Goal: Transaction & Acquisition: Purchase product/service

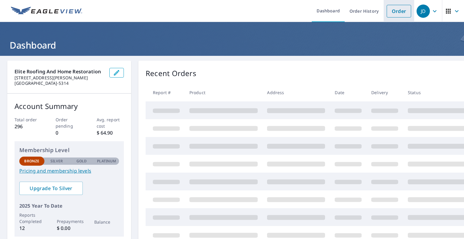
click at [392, 12] on link "Order" at bounding box center [399, 11] width 24 height 13
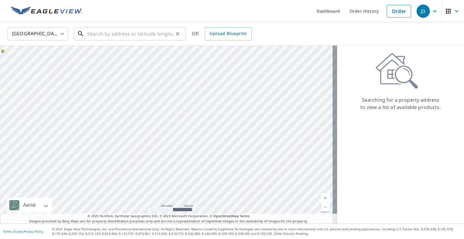
click at [90, 35] on input "text" at bounding box center [130, 33] width 86 height 17
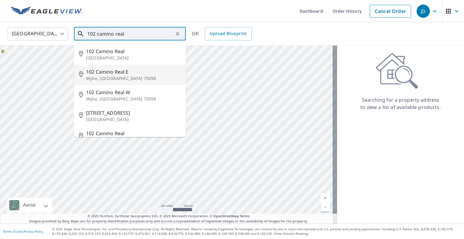
click at [104, 73] on span "102 Camino Real E" at bounding box center [133, 71] width 95 height 7
type input "[STREET_ADDRESS]"
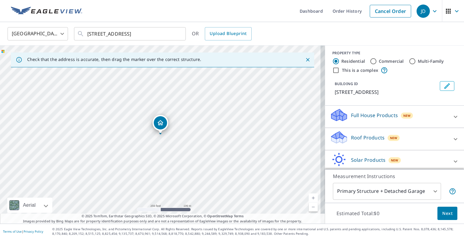
scroll to position [4, 0]
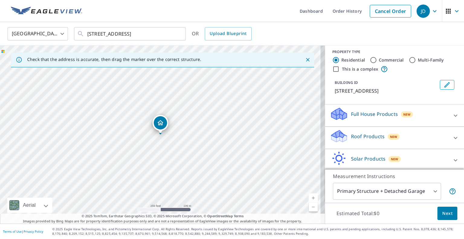
click at [452, 140] on icon at bounding box center [455, 138] width 7 height 7
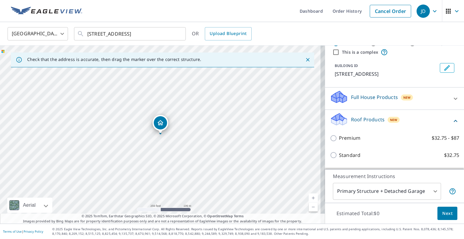
scroll to position [64, 0]
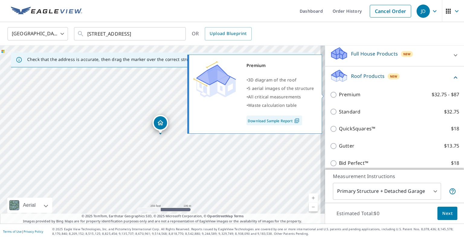
click at [330, 94] on input "Premium $32.75 - $87" at bounding box center [334, 94] width 9 height 7
checkbox input "true"
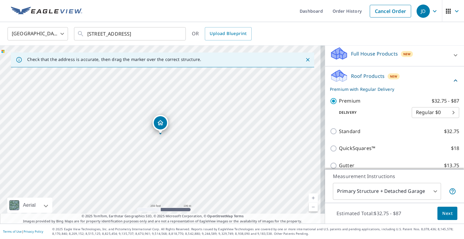
click at [445, 113] on body "JD JD Dashboard Order History Cancel Order JD United States US ​ [STREET_ADDRES…" at bounding box center [232, 119] width 464 height 239
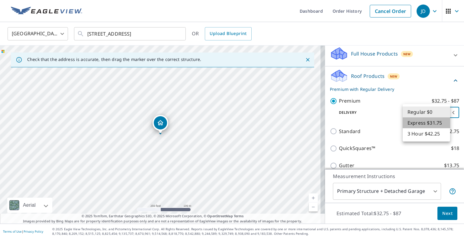
click at [432, 122] on li "Express $31.75" at bounding box center [426, 123] width 47 height 11
type input "4"
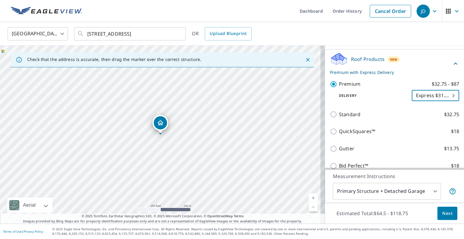
scroll to position [113, 0]
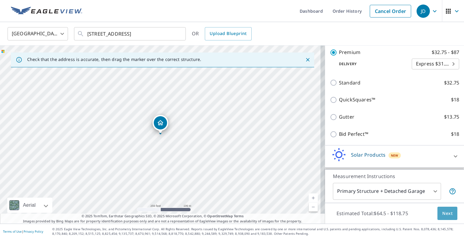
click at [446, 216] on span "Next" at bounding box center [448, 214] width 10 height 8
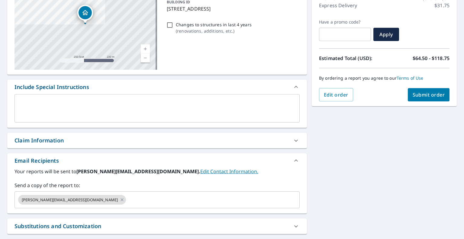
scroll to position [80, 0]
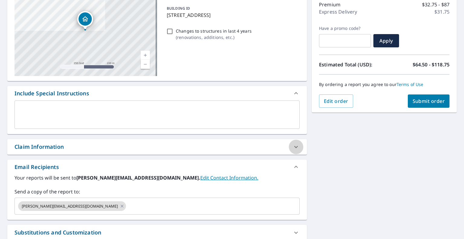
click at [293, 145] on icon at bounding box center [296, 147] width 7 height 7
checkbox input "true"
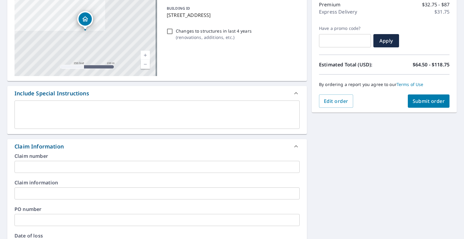
click at [44, 165] on input "text" at bounding box center [157, 167] width 285 height 12
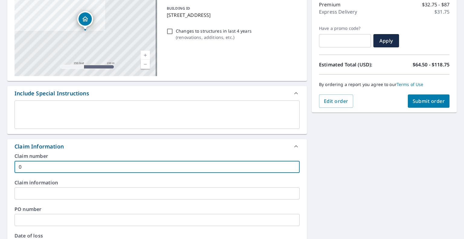
type input "0"
checkbox input "true"
type input "07"
checkbox input "true"
type input "078"
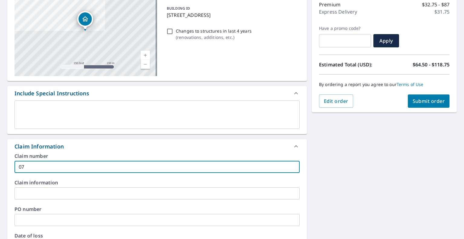
checkbox input "true"
type input "0788"
checkbox input "true"
type input "07887"
checkbox input "true"
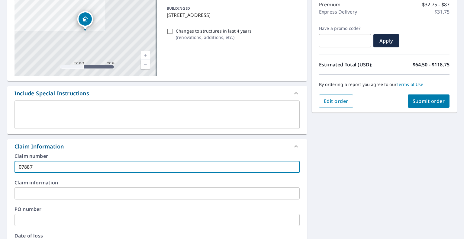
type input "078872"
checkbox input "true"
type input "0788723"
checkbox input "true"
type input "07887234"
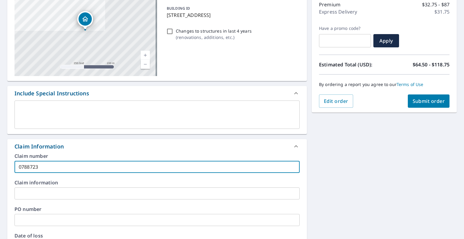
checkbox input "true"
type input "078872343"
checkbox input "true"
type input "0788723435"
checkbox input "true"
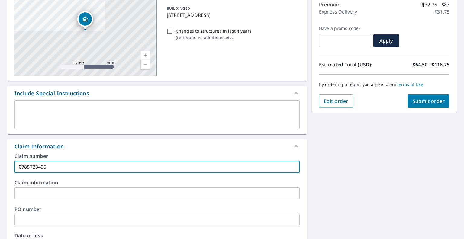
type input "0788723435"
click at [40, 197] on input "text" at bounding box center [157, 194] width 285 height 12
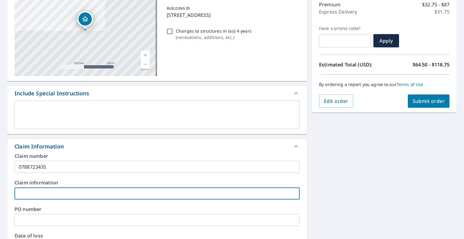
type input "A"
checkbox input "true"
type input "Al"
checkbox input "true"
type input "All"
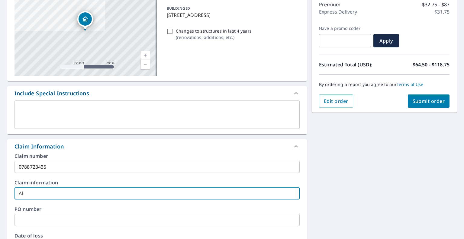
checkbox input "true"
type input "Alls"
checkbox input "true"
type input "Allst"
checkbox input "true"
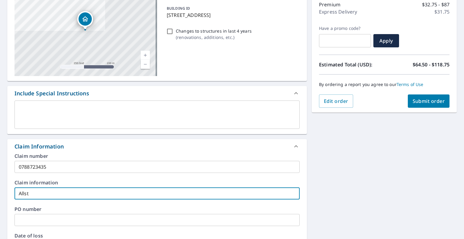
type input "Allsta"
checkbox input "true"
type input "Allstat"
checkbox input "true"
type input "Allstate"
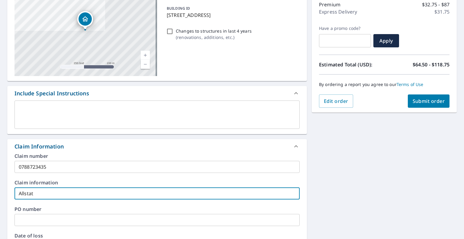
checkbox input "true"
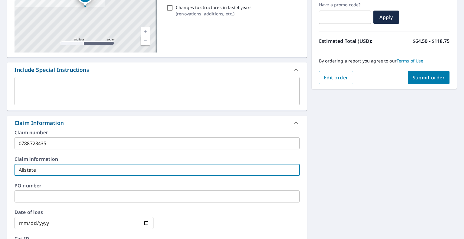
scroll to position [141, 0]
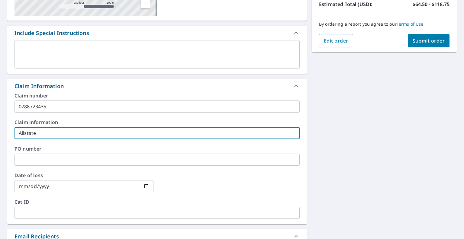
type input "Allstate"
click at [23, 158] on input "text" at bounding box center [157, 160] width 285 height 12
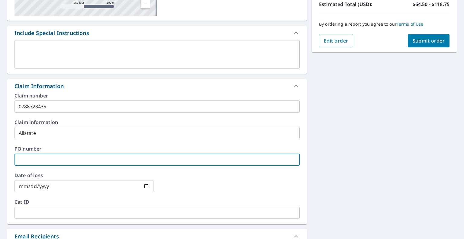
type input "C"
checkbox input "true"
type input "CO"
checkbox input "true"
type input "[PERSON_NAME]"
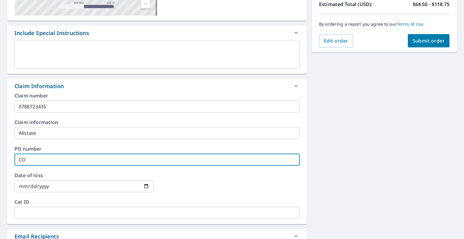
checkbox input "true"
type input "[PERSON_NAME]"
click at [48, 186] on input "date" at bounding box center [84, 187] width 139 height 12
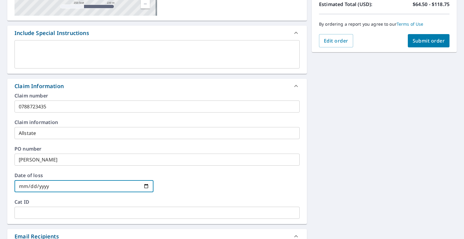
click at [146, 186] on input "date" at bounding box center [84, 187] width 139 height 12
type input "[DATE]"
checkbox input "true"
type input "[DATE]"
checkbox input "true"
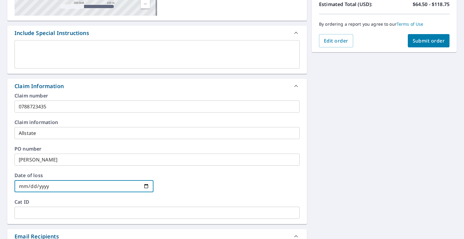
type input "[DATE]"
checkbox input "true"
type input "[DATE]"
checkbox input "true"
type input "[DATE]"
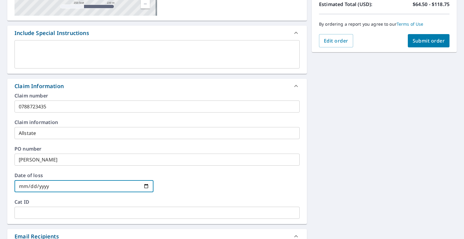
checkbox input "true"
type input "[DATE]"
checkbox input "true"
type input "[DATE]"
checkbox input "true"
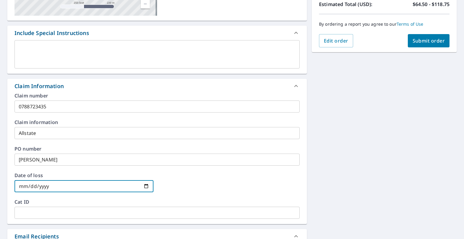
type input "[DATE]"
checkbox input "true"
type input "[DATE]"
checkbox input "true"
type input "[DATE]"
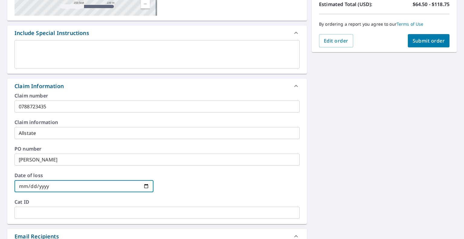
checkbox input "true"
type input "[DATE]"
checkbox input "true"
type input "[DATE]"
checkbox input "true"
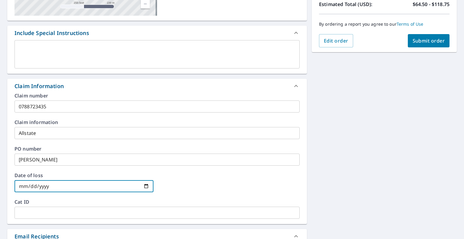
type input "[DATE]"
checkbox input "true"
type input "[DATE]"
checkbox input "true"
type input "[DATE]"
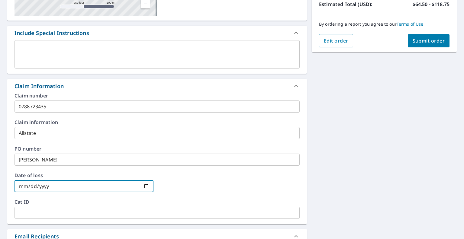
checkbox input "true"
type input "[DATE]"
checkbox input "true"
type input "[DATE]"
checkbox input "true"
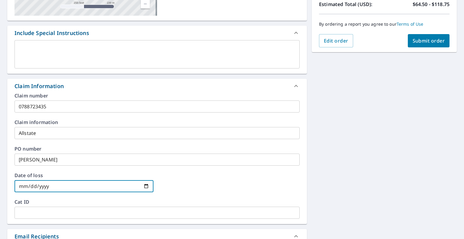
type input "[DATE]"
checkbox input "true"
type input "[DATE]"
checkbox input "true"
type input "[DATE]"
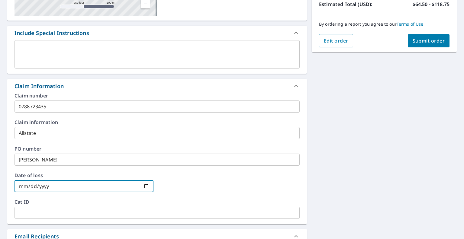
checkbox input "true"
type input "[DATE]"
checkbox input "true"
type input "[DATE]"
checkbox input "true"
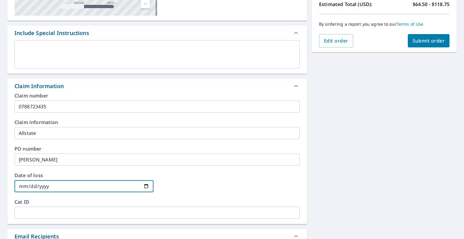
type input "[DATE]"
checkbox input "true"
type input "[DATE]"
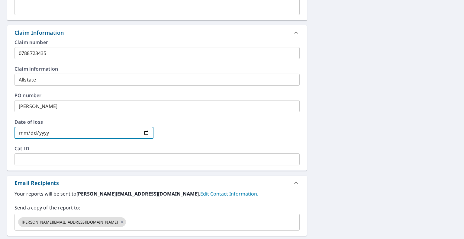
scroll to position [201, 0]
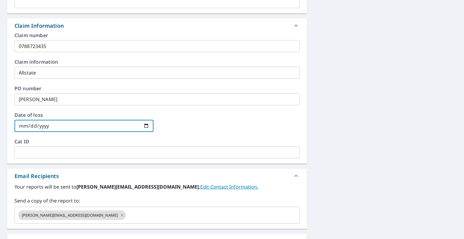
click at [35, 151] on input "text" at bounding box center [157, 153] width 285 height 12
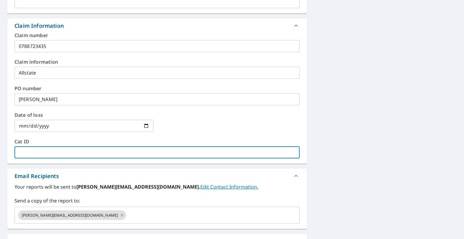
type input "A"
checkbox input "true"
type input "Al"
checkbox input "true"
type input "All"
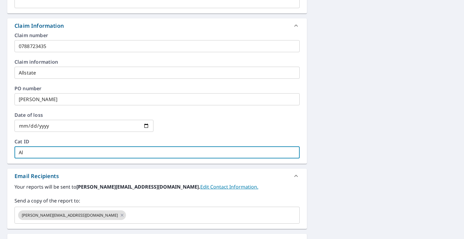
checkbox input "true"
type input "Alls"
checkbox input "true"
type input "Allst"
checkbox input "true"
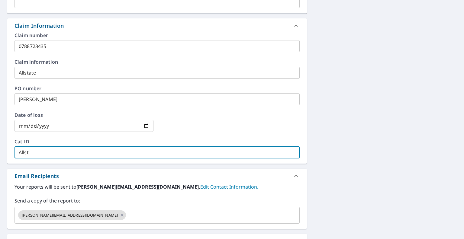
type input "Allsta"
checkbox input "true"
type input "Allstat"
checkbox input "true"
type input "Allstate"
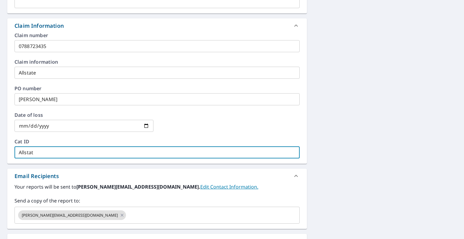
checkbox input "true"
type input "Allstate"
checkbox input "true"
type input "Allstate -"
checkbox input "true"
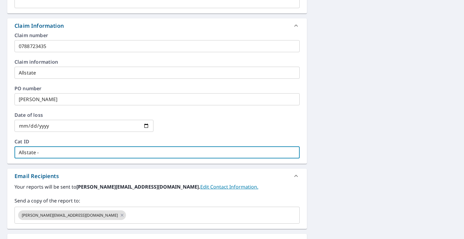
type input "Allstate -"
checkbox input "true"
type input "Allstate - L"
checkbox input "true"
type input "Allstate - La"
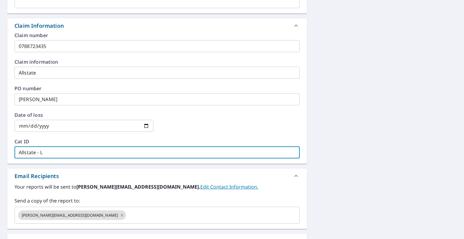
checkbox input "true"
type input "Allstate - Lad"
checkbox input "true"
type input "Allstate - [PERSON_NAME]"
checkbox input "true"
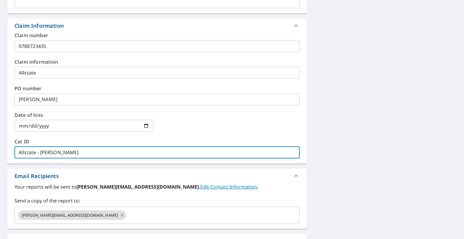
type input "Allstate - Ladde"
checkbox input "true"
type input "Allstate - Ladder"
checkbox input "true"
type input "Allstate - Ladder"
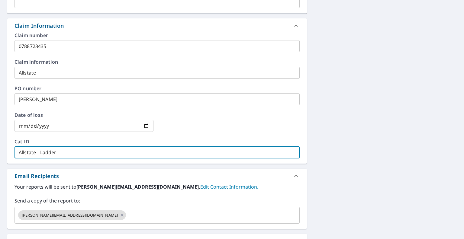
checkbox input "true"
type input "Allstate - Ladder A"
checkbox input "true"
type input "Allstate - Ladder As"
checkbox input "true"
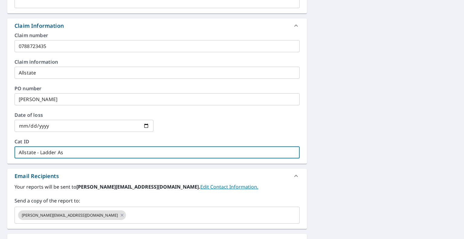
type input "Allstate - Ladder Ass"
checkbox input "true"
type input "Allstate - Ladder Assi"
checkbox input "true"
type input "Allstate - Ladder Assis"
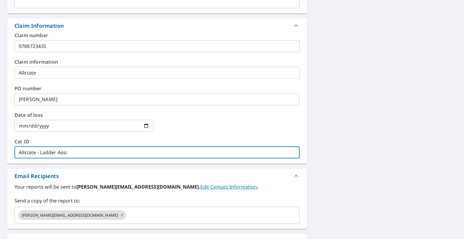
checkbox input "true"
type input "Allstate - Ladder Assist"
checkbox input "true"
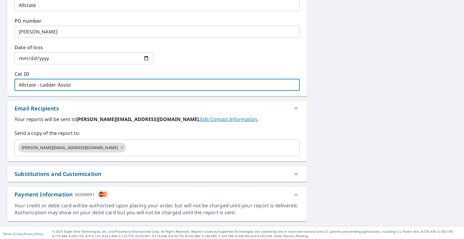
scroll to position [271, 0]
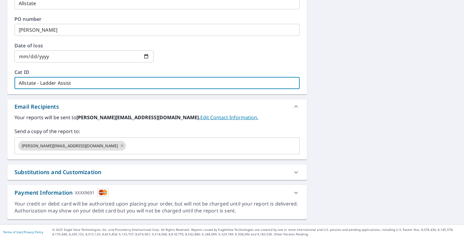
type input "Allstate - Ladder Assist"
click at [293, 193] on icon at bounding box center [296, 193] width 7 height 7
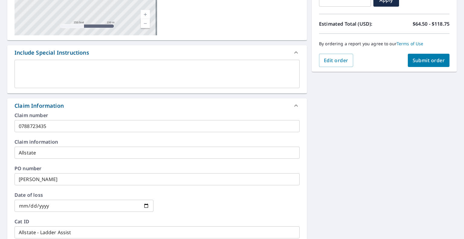
scroll to position [0, 0]
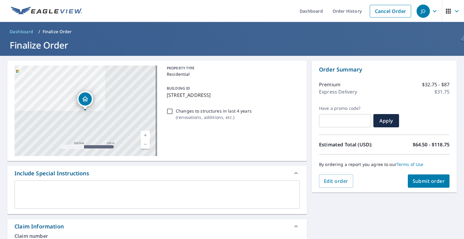
click at [426, 182] on span "Submit order" at bounding box center [429, 181] width 32 height 7
checkbox input "true"
